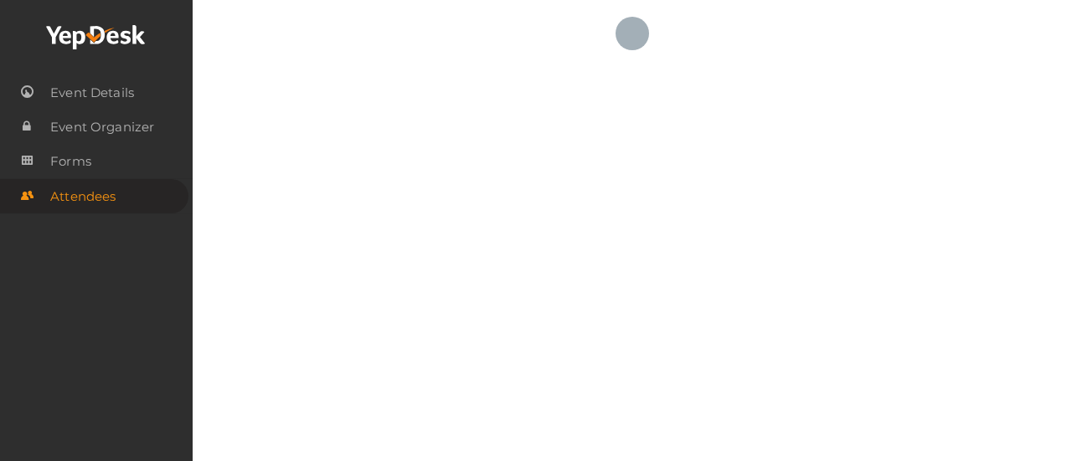
click at [126, 39] on icon at bounding box center [96, 37] width 100 height 25
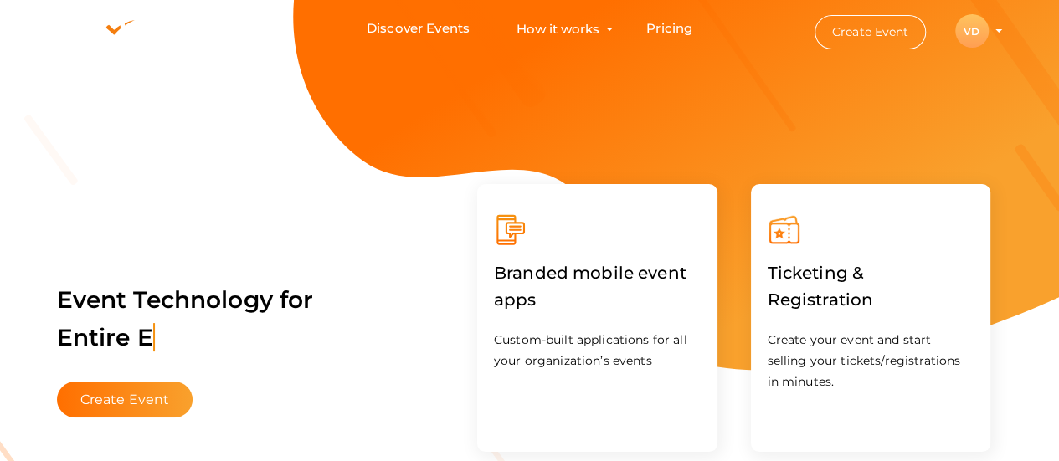
click at [993, 32] on button "VD VD Vice President Professional Development vp-professionaldevelopment@pmiker…" at bounding box center [972, 30] width 44 height 35
click at [989, 30] on profile-pic "VD" at bounding box center [971, 31] width 33 height 13
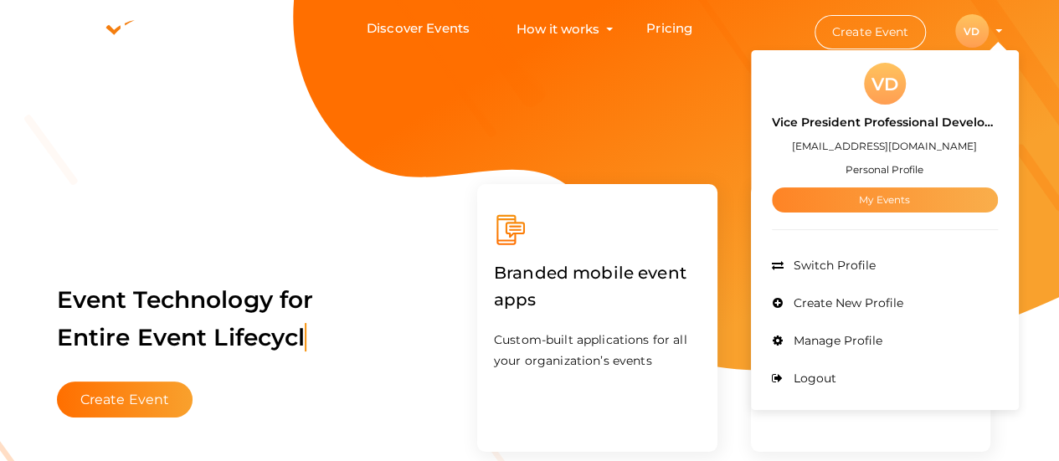
click at [930, 190] on link "My Events" at bounding box center [885, 200] width 226 height 25
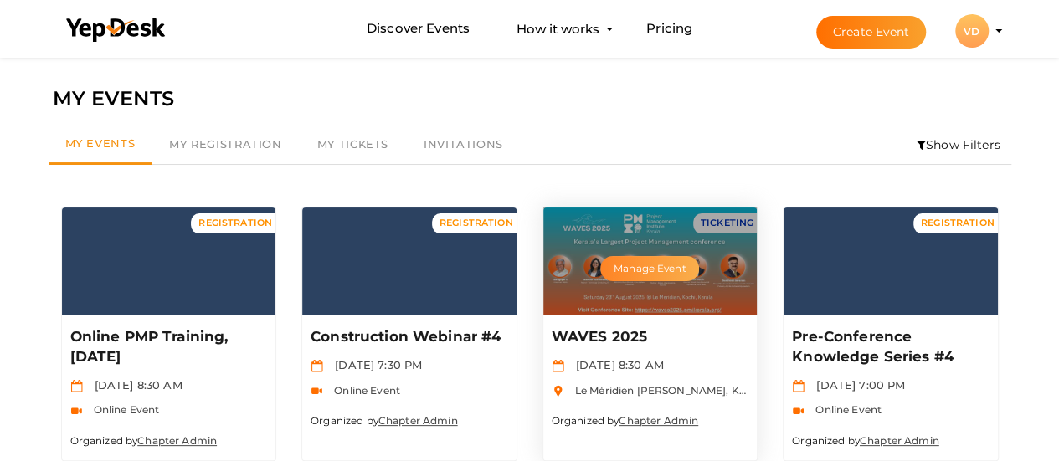
click at [668, 263] on button "Manage Event" at bounding box center [649, 268] width 99 height 25
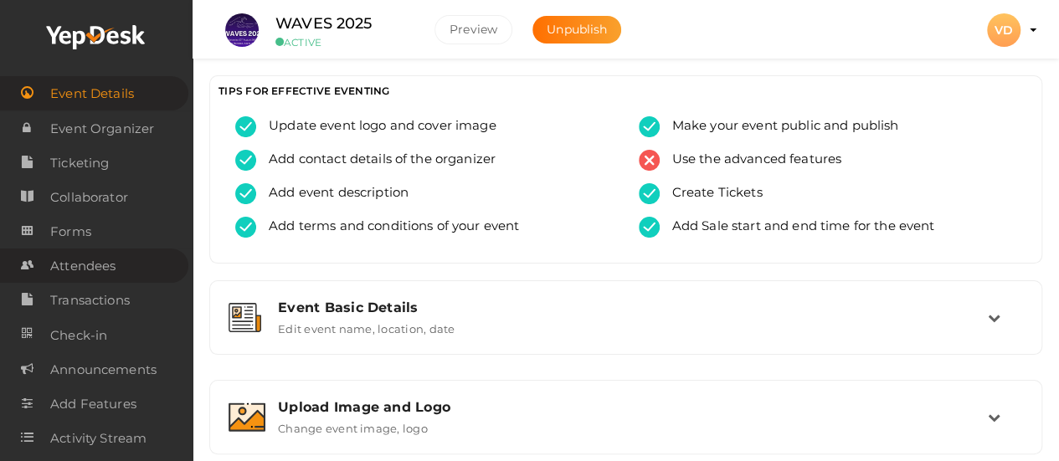
click at [92, 261] on span "Attendees" at bounding box center [82, 266] width 65 height 33
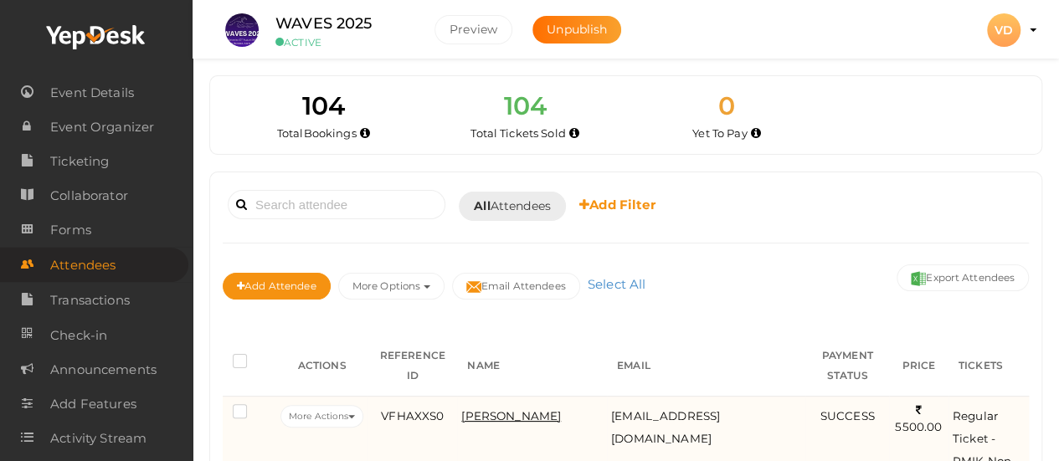
click at [481, 423] on span "[PERSON_NAME]" at bounding box center [511, 415] width 100 height 13
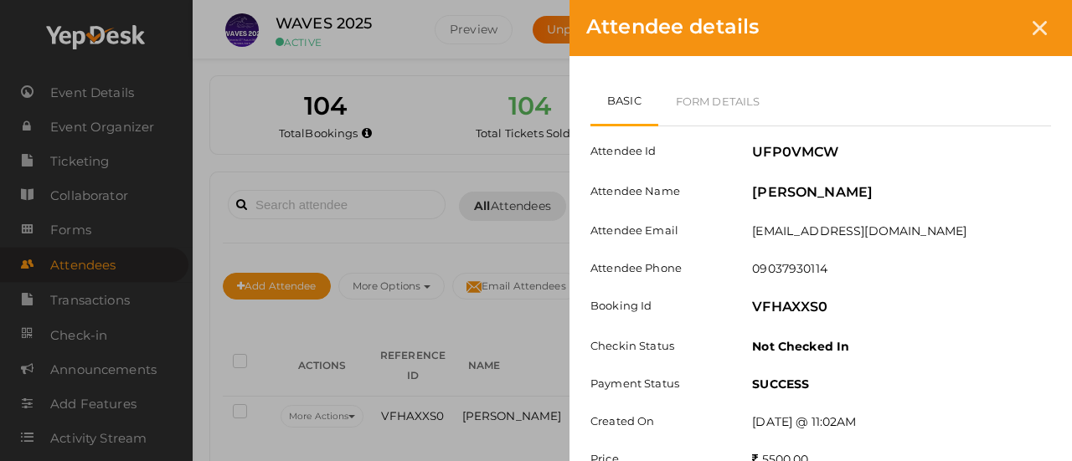
click at [1067, 383] on div "Basic Form Details Attendee Id UFP0VMCW Attendee Name Sangeetha Navayath Attend…" at bounding box center [820, 301] width 502 height 490
click at [717, 100] on link "Form Details" at bounding box center [718, 101] width 120 height 49
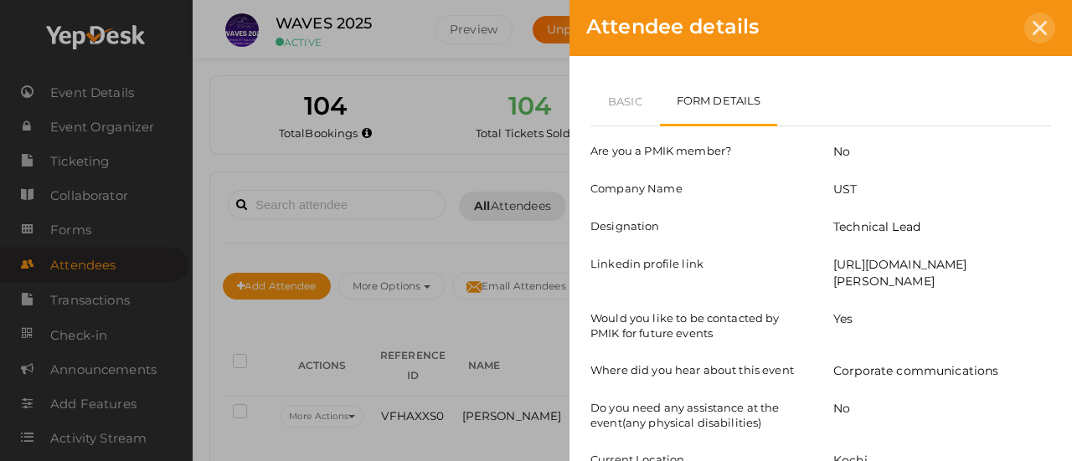
click at [1030, 29] on div at bounding box center [1039, 28] width 31 height 31
